Goal: Task Accomplishment & Management: Manage account settings

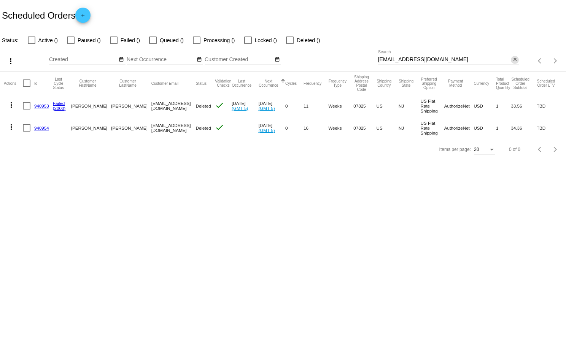
click at [515, 60] on mat-icon "close" at bounding box center [515, 60] width 5 height 6
click at [515, 60] on mat-icon "search" at bounding box center [514, 61] width 9 height 12
click at [515, 60] on input "Search" at bounding box center [448, 60] width 141 height 6
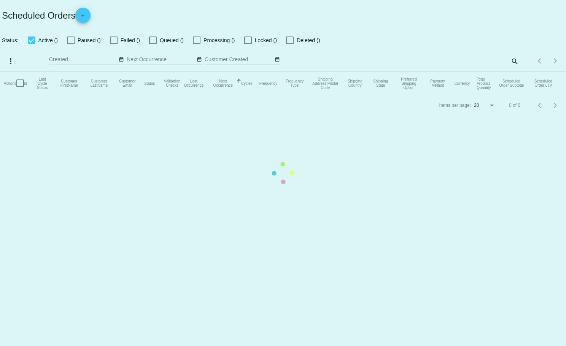
checkbox input "false"
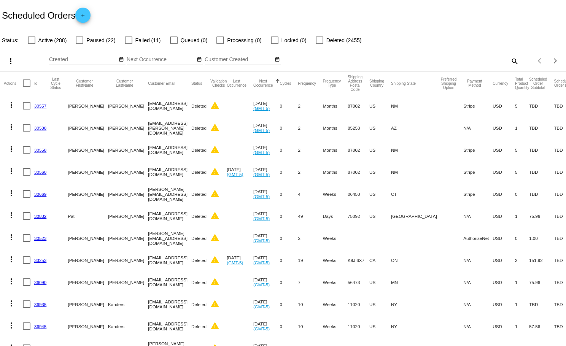
click at [514, 61] on mat-icon "search" at bounding box center [514, 61] width 9 height 12
click at [514, 61] on input "Search" at bounding box center [448, 60] width 141 height 6
paste input "[EMAIL_ADDRESS][DOMAIN_NAME]"
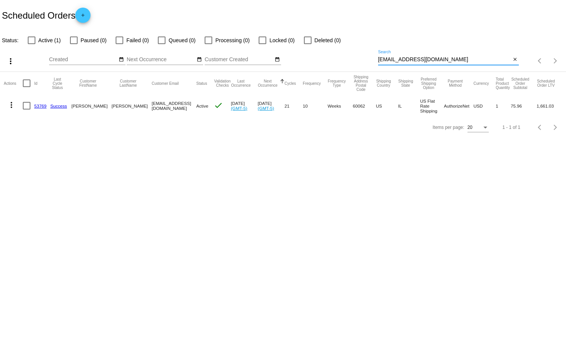
type input "[EMAIL_ADDRESS][DOMAIN_NAME]"
click at [10, 105] on mat-icon "more_vert" at bounding box center [11, 104] width 9 height 9
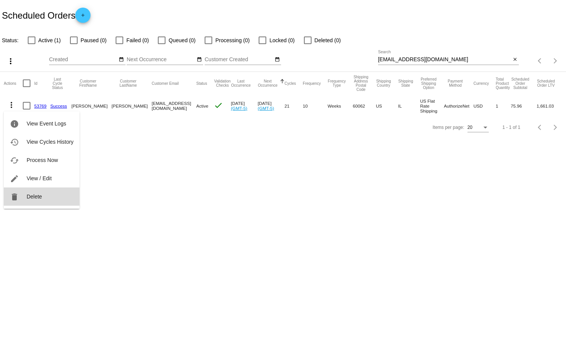
click at [41, 198] on span "Delete" at bounding box center [34, 197] width 15 height 6
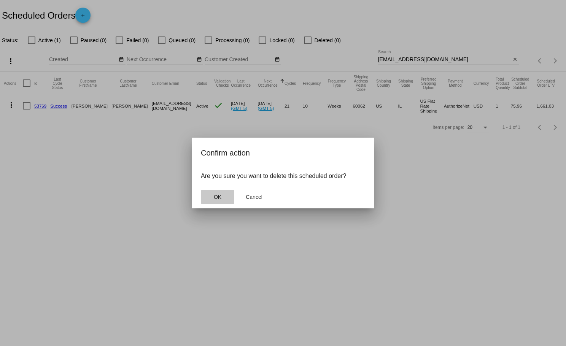
click at [218, 195] on span "OK" at bounding box center [218, 197] width 8 height 6
